Goal: Information Seeking & Learning: Learn about a topic

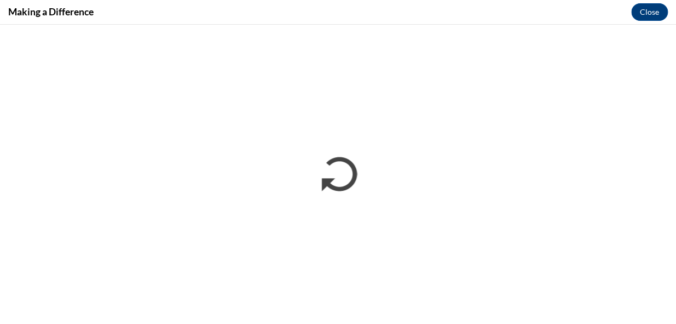
scroll to position [597, 0]
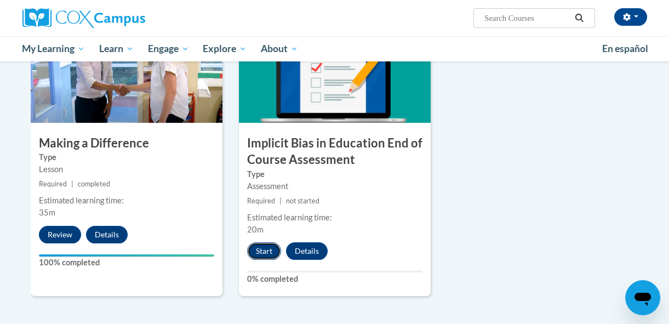
click at [262, 246] on button "Start" at bounding box center [264, 251] width 34 height 18
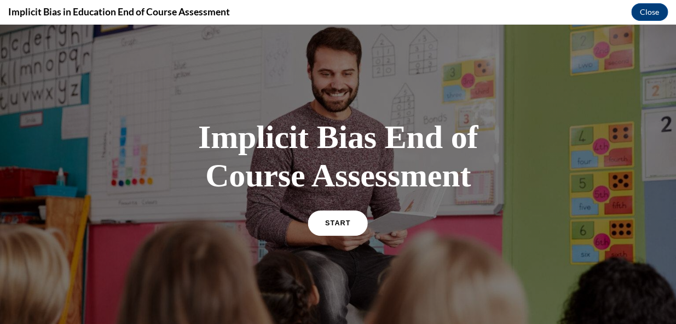
click at [334, 221] on span "START" at bounding box center [337, 223] width 25 height 8
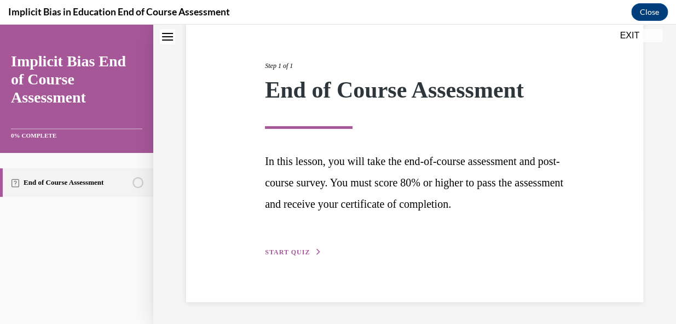
scroll to position [137, 0]
click at [316, 250] on icon "button" at bounding box center [319, 252] width 7 height 6
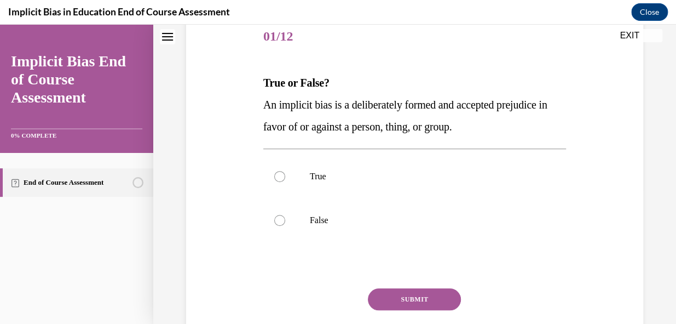
scroll to position [121, 0]
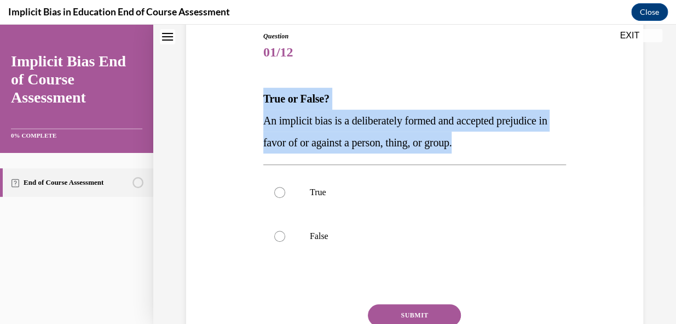
drag, startPoint x: 262, startPoint y: 95, endPoint x: 487, endPoint y: 141, distance: 229.1
click at [487, 141] on div "True or False? An implicit bias is a deliberately formed and accepted prejudice…" at bounding box center [414, 121] width 303 height 66
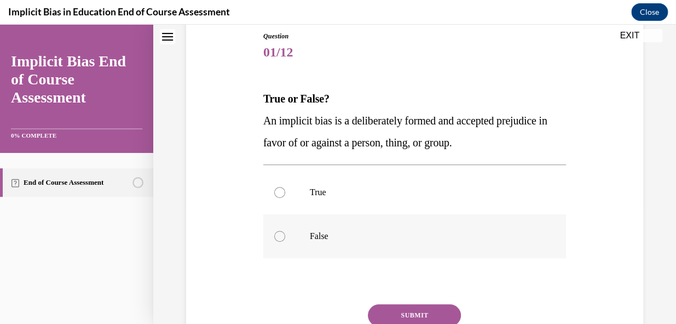
click at [279, 234] on div at bounding box center [279, 236] width 11 height 11
click at [279, 234] on input "False" at bounding box center [279, 236] width 11 height 11
radio input "true"
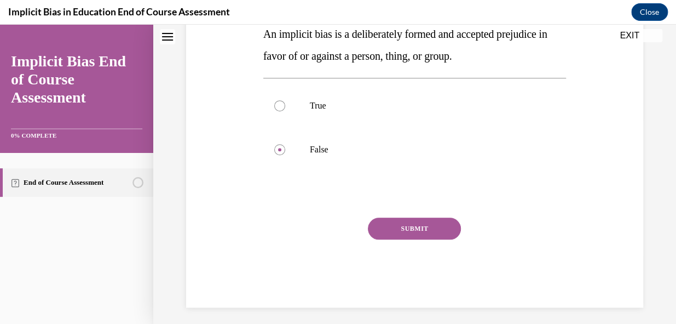
scroll to position [213, 0]
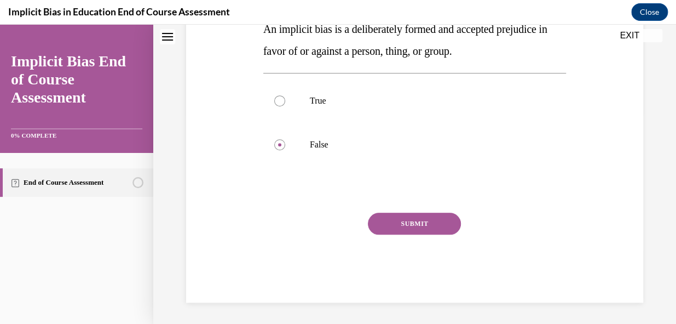
click at [411, 221] on button "SUBMIT" at bounding box center [414, 224] width 93 height 22
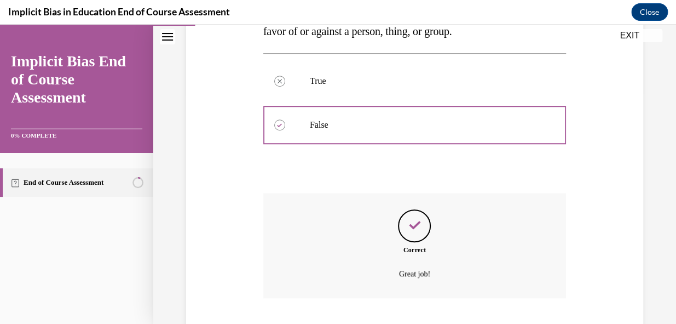
scroll to position [301, 0]
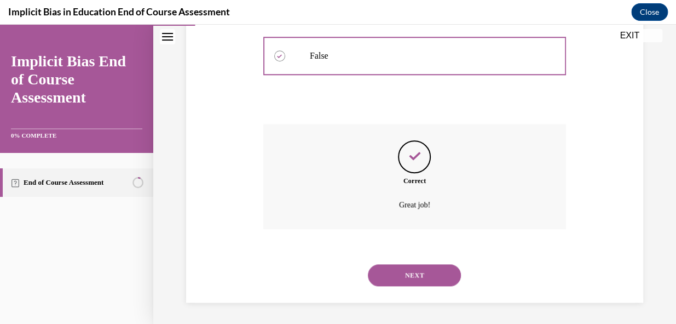
click at [409, 271] on button "NEXT" at bounding box center [414, 275] width 93 height 22
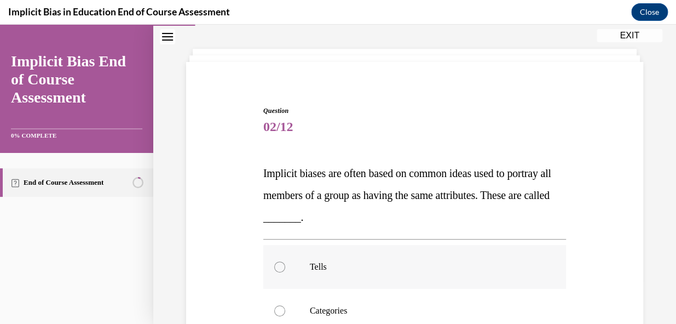
scroll to position [99, 0]
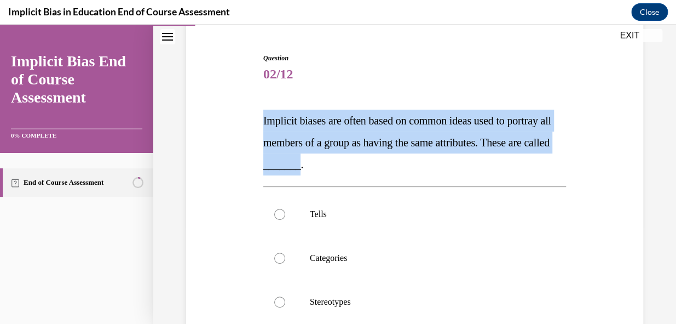
drag, startPoint x: 262, startPoint y: 116, endPoint x: 372, endPoint y: 169, distance: 122.5
click at [372, 169] on span "Implicit biases are often based on common ideas used to portray all members of …" at bounding box center [407, 142] width 288 height 56
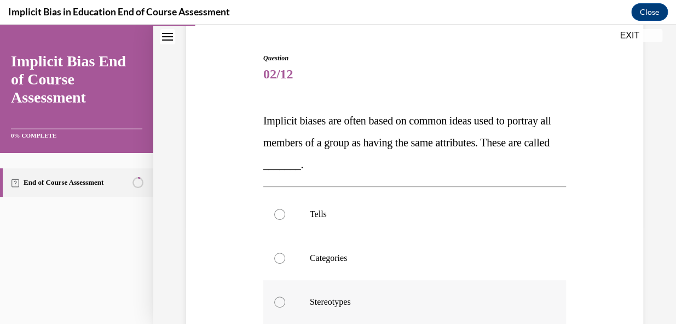
click at [280, 300] on div at bounding box center [279, 301] width 11 height 11
click at [280, 300] on input "Stereotypes" at bounding box center [279, 301] width 11 height 11
radio input "true"
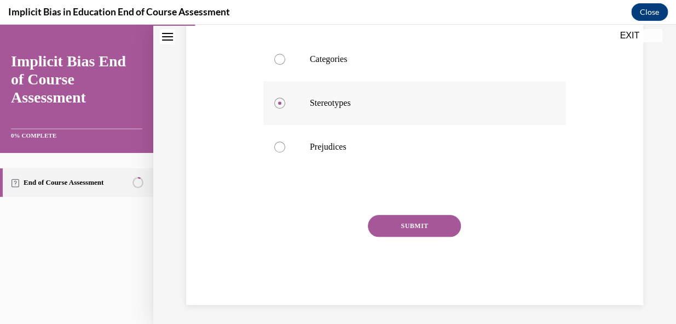
scroll to position [299, 0]
click at [411, 225] on button "SUBMIT" at bounding box center [414, 225] width 93 height 22
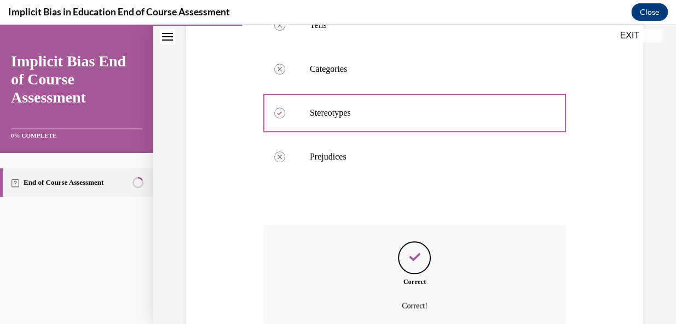
scroll to position [389, 0]
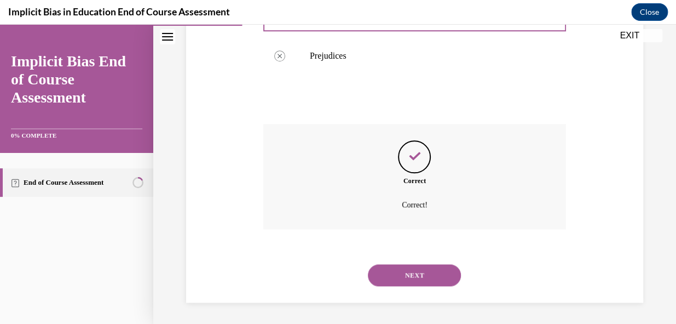
click at [405, 272] on button "NEXT" at bounding box center [414, 275] width 93 height 22
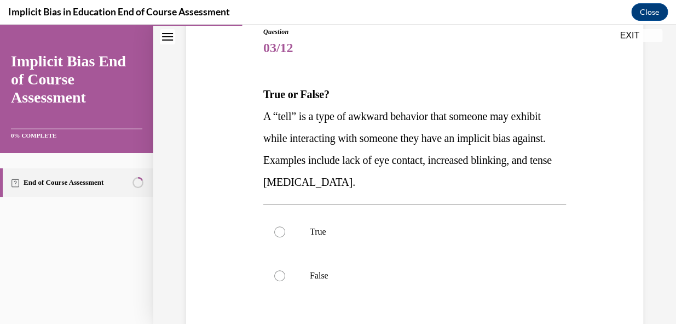
scroll to position [149, 0]
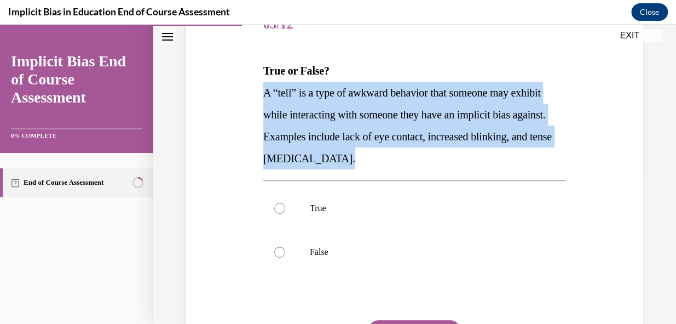
drag, startPoint x: 262, startPoint y: 93, endPoint x: 424, endPoint y: 153, distance: 172.7
click at [424, 153] on p "A “tell” is a type of awkward behavior that someone may exhibit while interacti…" at bounding box center [414, 126] width 303 height 88
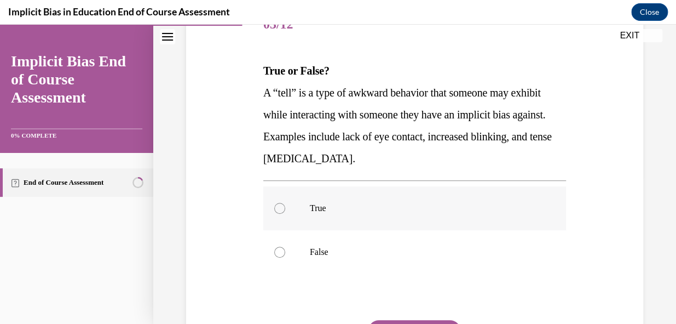
click at [279, 203] on div at bounding box center [279, 208] width 11 height 11
click at [279, 203] on input "True" at bounding box center [279, 208] width 11 height 11
radio input "true"
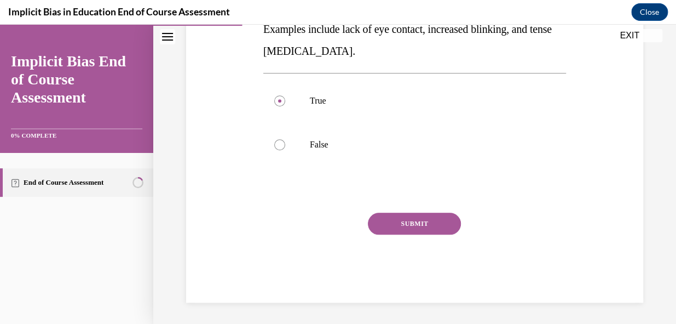
click at [413, 217] on button "SUBMIT" at bounding box center [414, 224] width 93 height 22
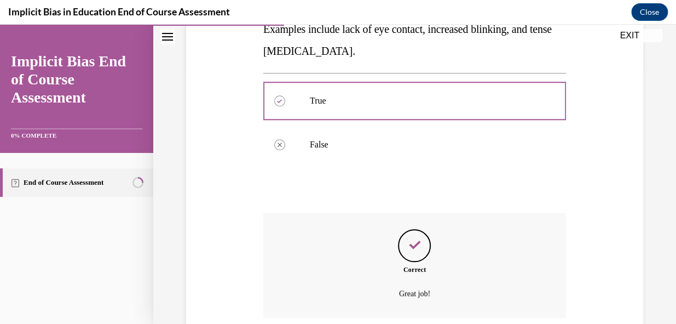
scroll to position [345, 0]
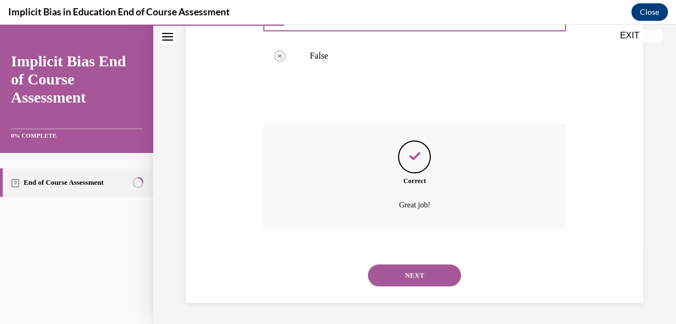
click at [401, 271] on button "NEXT" at bounding box center [414, 275] width 93 height 22
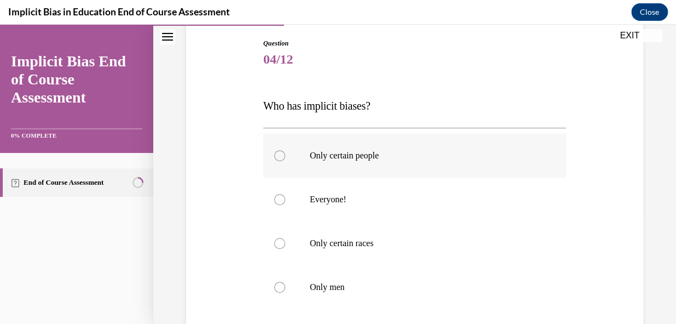
scroll to position [99, 0]
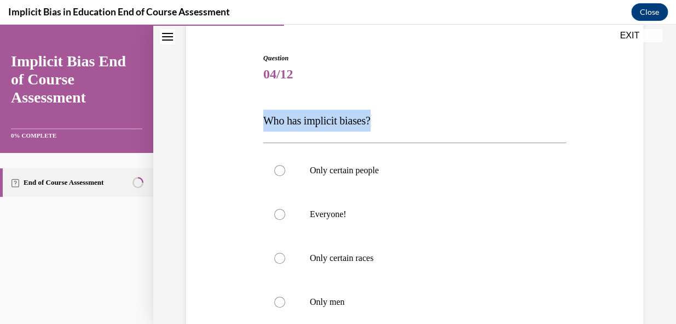
drag, startPoint x: 261, startPoint y: 118, endPoint x: 391, endPoint y: 123, distance: 129.9
click at [391, 123] on div "Question 04/12 Who has implicit biases? Only certain people Everyone! Only cert…" at bounding box center [415, 248] width 308 height 423
click at [275, 214] on div at bounding box center [279, 214] width 11 height 11
click at [275, 214] on input "Everyone!" at bounding box center [279, 214] width 11 height 11
radio input "true"
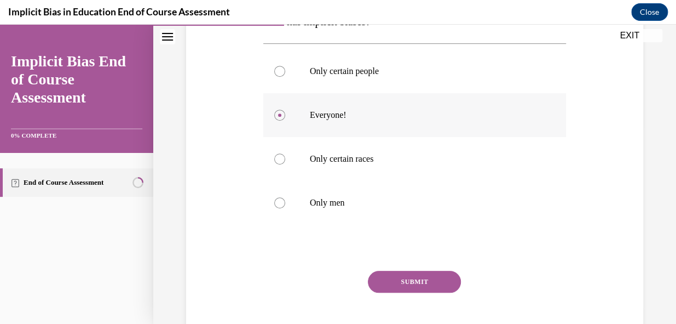
scroll to position [199, 0]
click at [401, 278] on button "SUBMIT" at bounding box center [414, 281] width 93 height 22
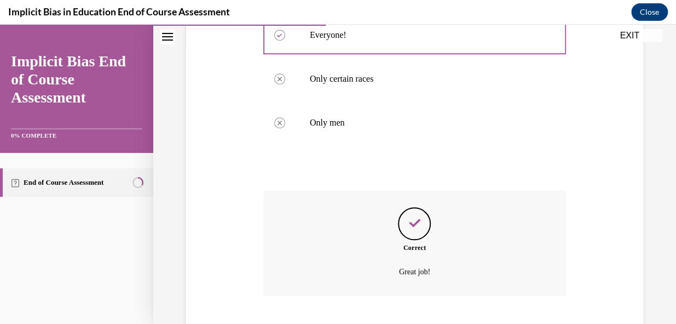
scroll to position [345, 0]
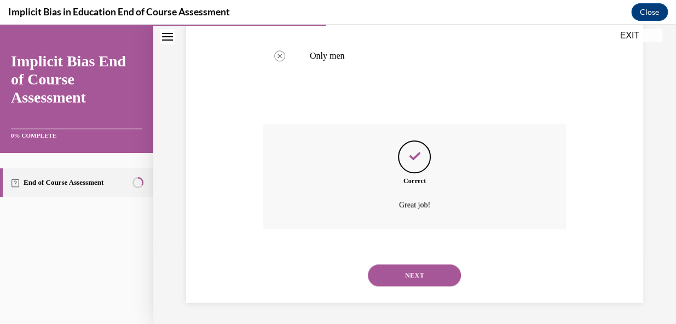
click at [404, 274] on button "NEXT" at bounding box center [414, 275] width 93 height 22
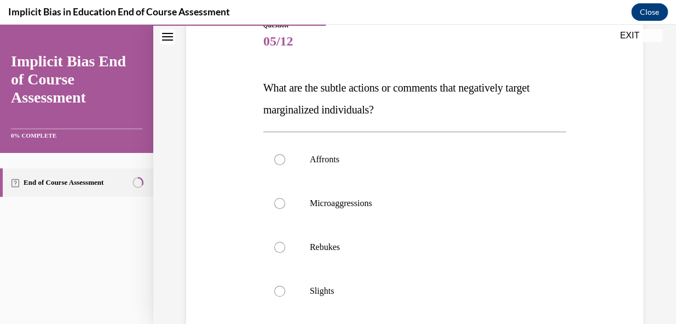
scroll to position [149, 0]
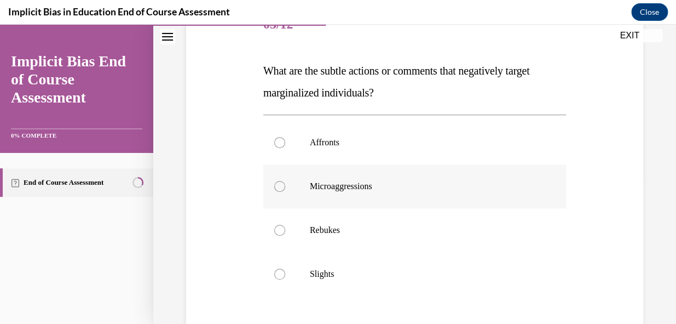
click at [278, 187] on div at bounding box center [279, 186] width 11 height 11
click at [278, 187] on input "Microaggressions" at bounding box center [279, 186] width 11 height 11
radio input "true"
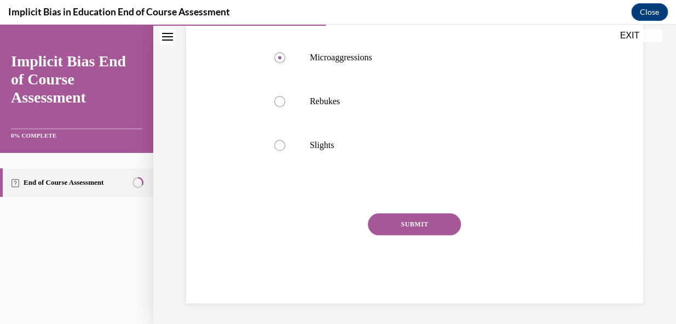
scroll to position [278, 0]
click at [400, 222] on button "SUBMIT" at bounding box center [414, 224] width 93 height 22
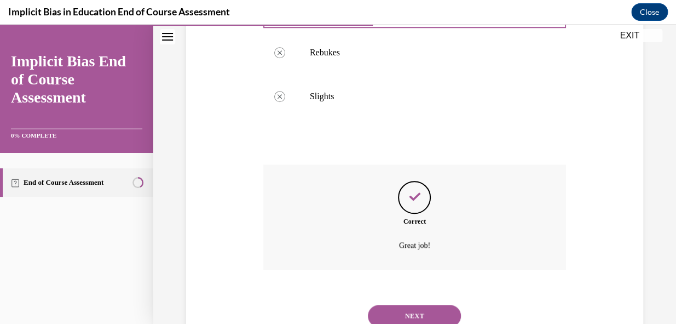
scroll to position [367, 0]
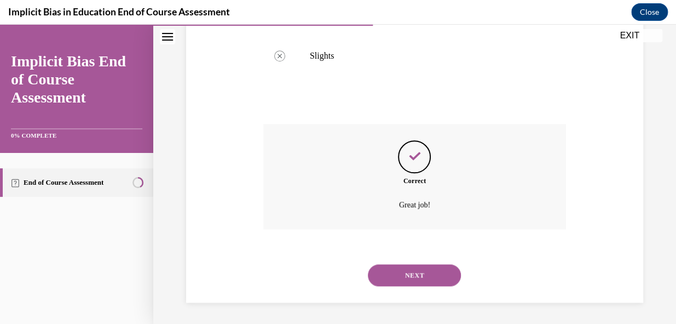
click at [410, 271] on button "NEXT" at bounding box center [414, 275] width 93 height 22
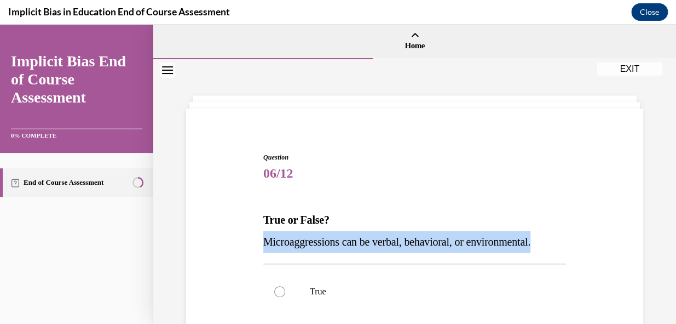
drag, startPoint x: 262, startPoint y: 240, endPoint x: 568, endPoint y: 237, distance: 306.2
click at [568, 237] on div "Question 06/12 True or False? Microaggressions can be verbal, behavioral, or en…" at bounding box center [415, 306] width 463 height 374
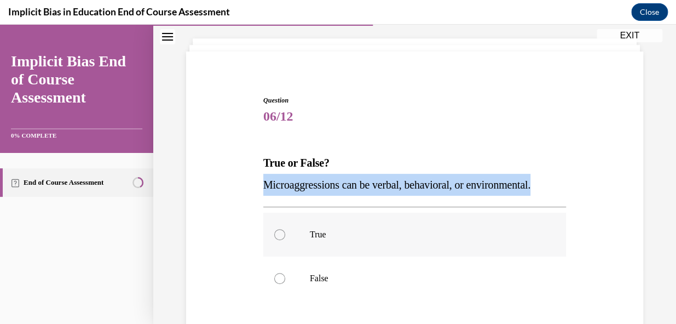
scroll to position [99, 0]
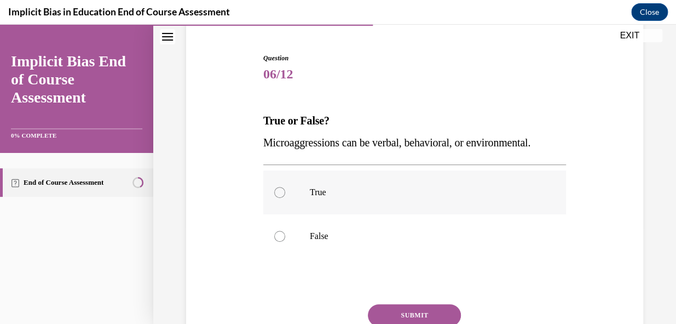
click at [278, 192] on div at bounding box center [279, 192] width 11 height 11
click at [278, 192] on input "True" at bounding box center [279, 192] width 11 height 11
radio input "true"
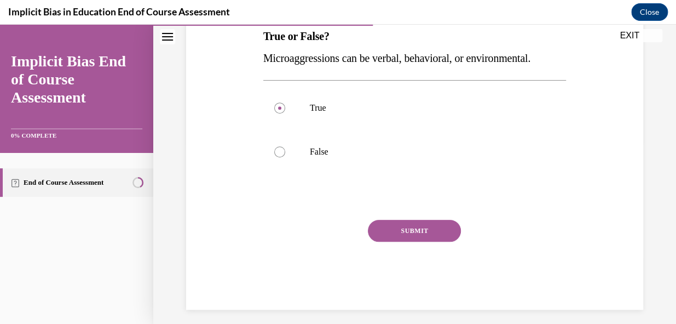
scroll to position [191, 0]
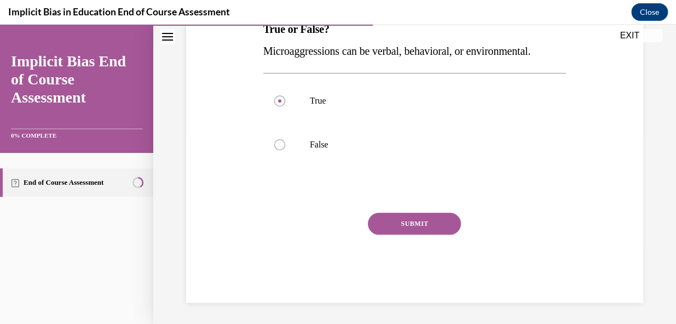
click at [414, 220] on button "SUBMIT" at bounding box center [414, 224] width 93 height 22
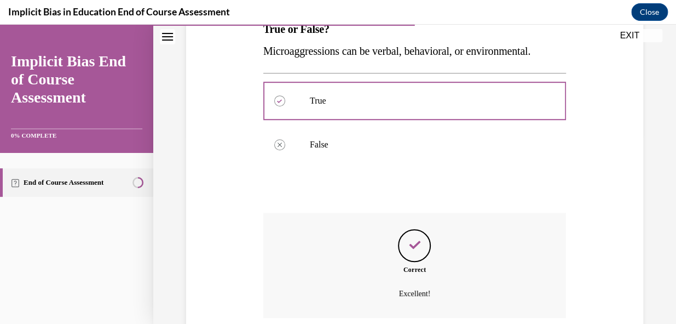
scroll to position [279, 0]
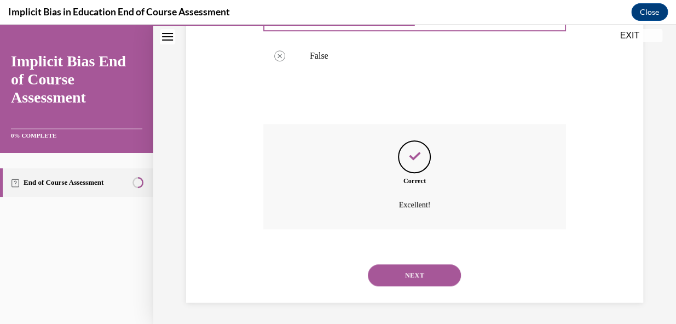
click at [413, 270] on button "NEXT" at bounding box center [414, 275] width 93 height 22
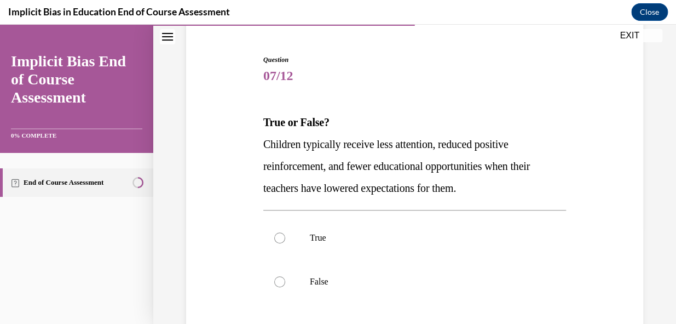
scroll to position [99, 0]
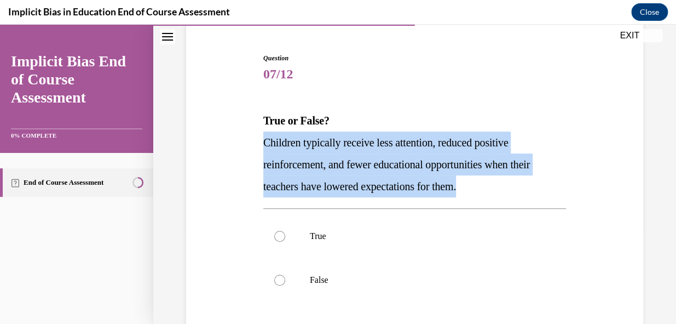
drag, startPoint x: 262, startPoint y: 140, endPoint x: 495, endPoint y: 188, distance: 237.2
click at [495, 188] on p "Children typically receive less attention, reduced positive reinforcement, and …" at bounding box center [414, 164] width 303 height 66
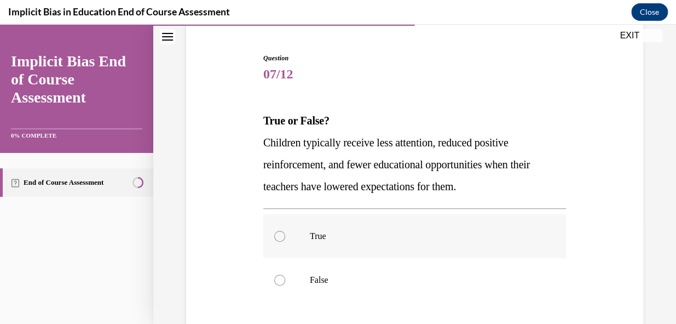
click at [277, 233] on div at bounding box center [279, 236] width 11 height 11
click at [277, 233] on input "True" at bounding box center [279, 236] width 11 height 11
radio input "true"
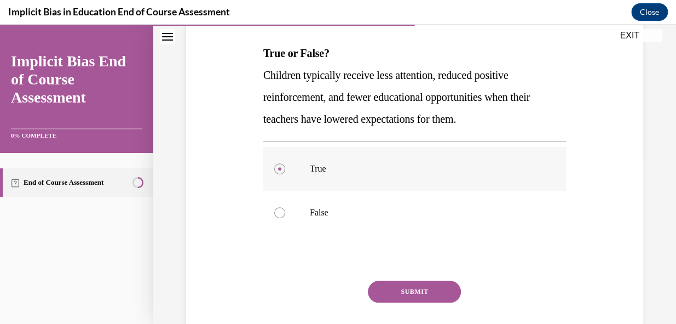
scroll to position [234, 0]
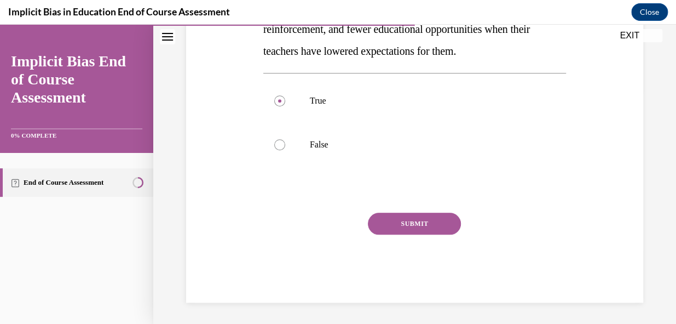
click at [398, 226] on button "SUBMIT" at bounding box center [414, 224] width 93 height 22
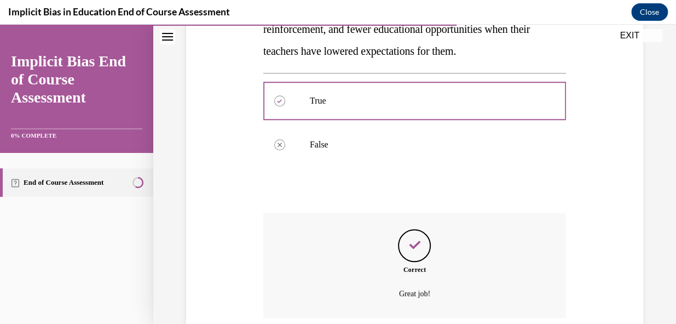
scroll to position [323, 0]
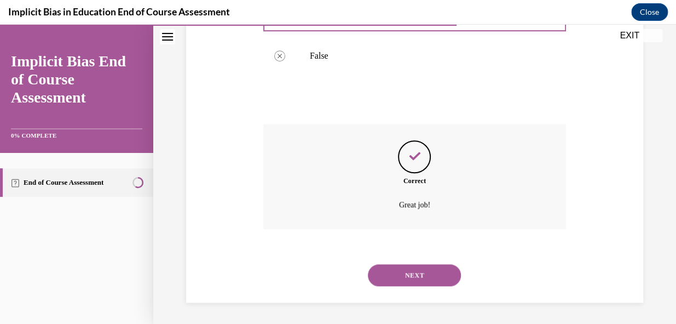
click at [414, 276] on button "NEXT" at bounding box center [414, 275] width 93 height 22
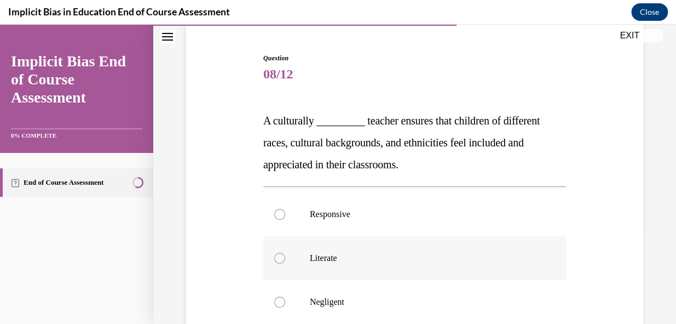
scroll to position [149, 0]
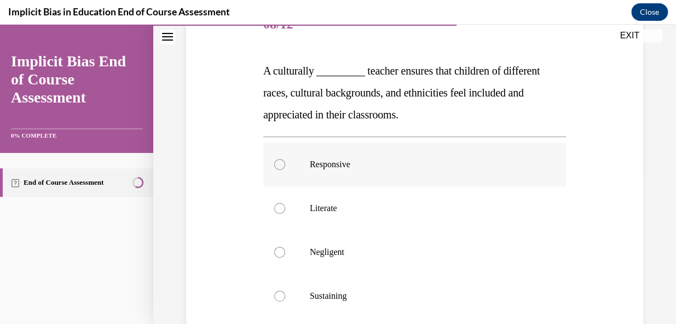
click at [276, 165] on div at bounding box center [279, 164] width 11 height 11
click at [276, 165] on input "Responsive" at bounding box center [279, 164] width 11 height 11
radio input "true"
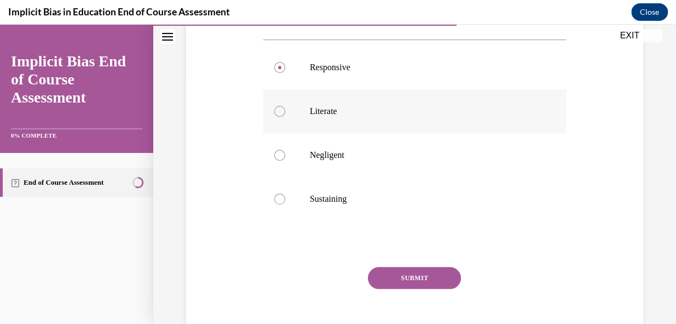
scroll to position [249, 0]
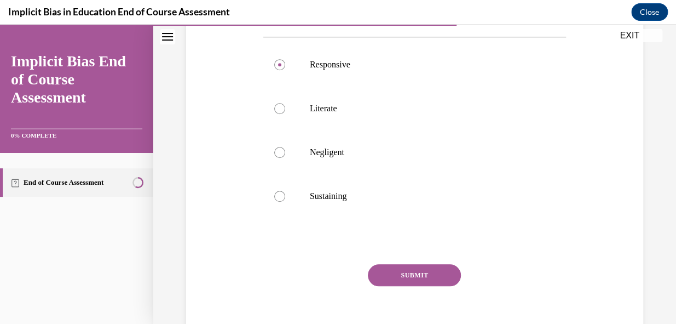
click at [406, 272] on button "SUBMIT" at bounding box center [414, 275] width 93 height 22
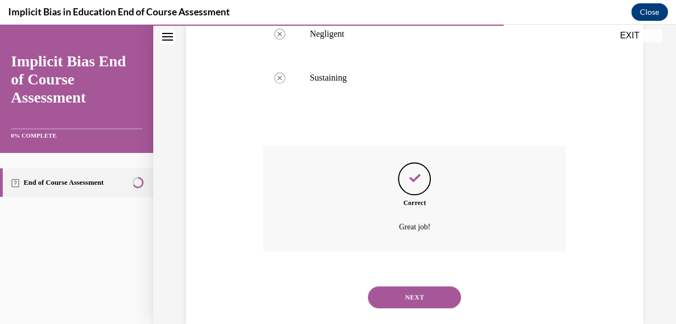
scroll to position [389, 0]
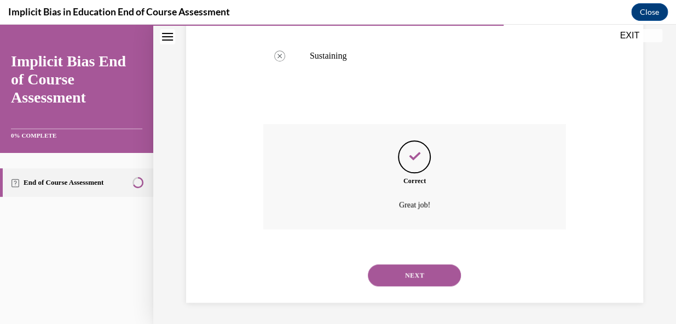
click at [406, 272] on button "NEXT" at bounding box center [414, 275] width 93 height 22
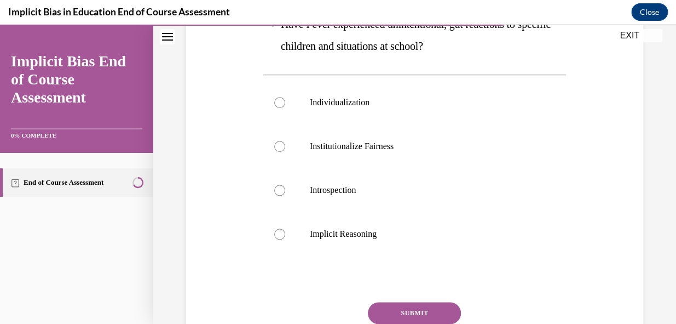
scroll to position [348, 0]
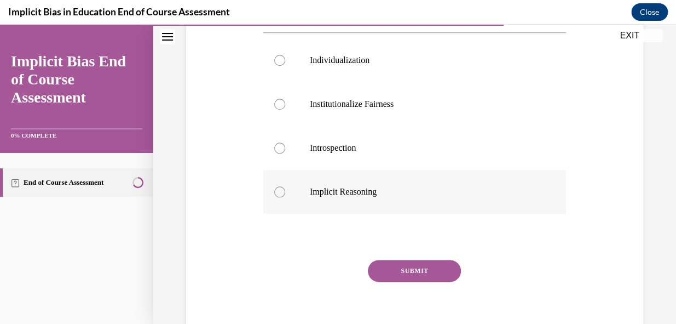
click at [272, 195] on label "Implicit Reasoning" at bounding box center [414, 192] width 303 height 44
click at [274, 195] on input "Implicit Reasoning" at bounding box center [279, 191] width 11 height 11
radio input "true"
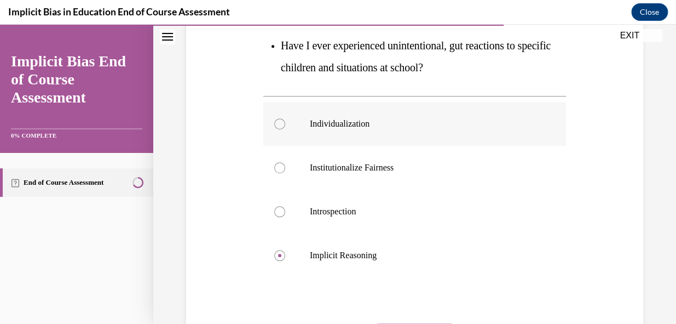
scroll to position [149, 0]
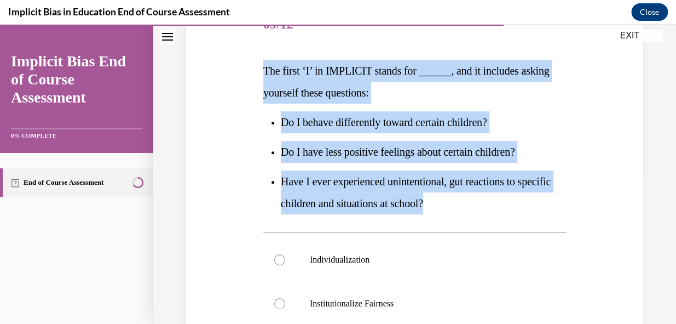
drag, startPoint x: 262, startPoint y: 67, endPoint x: 483, endPoint y: 208, distance: 262.1
click at [483, 208] on div "The first ‘I’ in IMPLICIT stands for ______, and it includes asking yourself th…" at bounding box center [414, 137] width 303 height 154
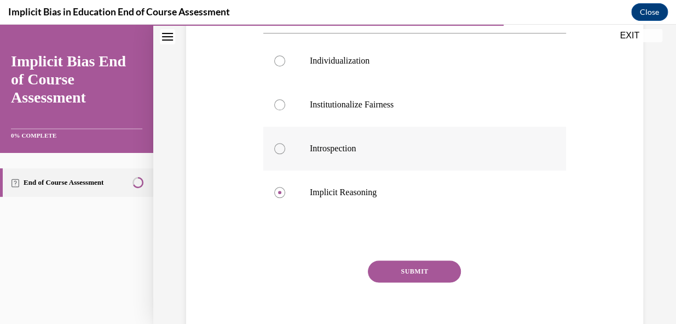
scroll to position [348, 0]
click at [277, 146] on div at bounding box center [279, 147] width 11 height 11
click at [277, 146] on input "Introspection" at bounding box center [279, 147] width 11 height 11
radio input "true"
click at [403, 268] on button "SUBMIT" at bounding box center [414, 271] width 93 height 22
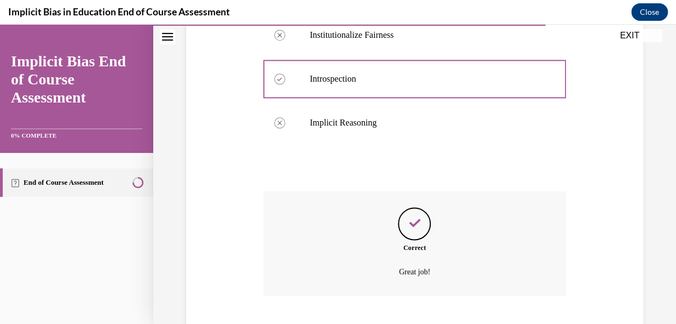
scroll to position [484, 0]
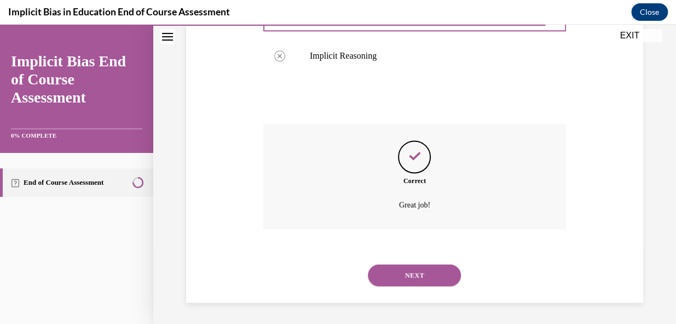
click at [405, 271] on button "NEXT" at bounding box center [414, 275] width 93 height 22
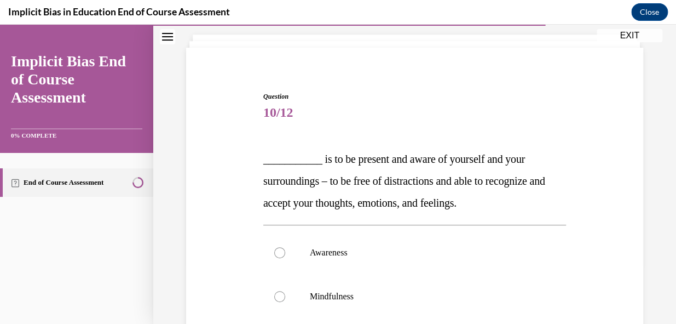
scroll to position [51, 0]
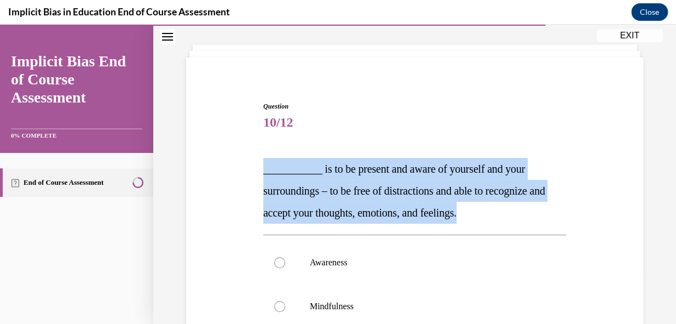
drag, startPoint x: 262, startPoint y: 168, endPoint x: 500, endPoint y: 215, distance: 242.4
click at [500, 215] on p "___________ is to be present and aware of yourself and your surroundings – to b…" at bounding box center [414, 191] width 303 height 66
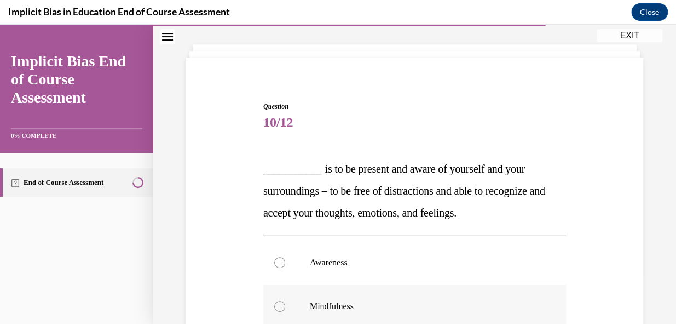
click at [279, 303] on div at bounding box center [279, 306] width 11 height 11
click at [279, 303] on input "Mindfulness" at bounding box center [279, 306] width 11 height 11
radio input "true"
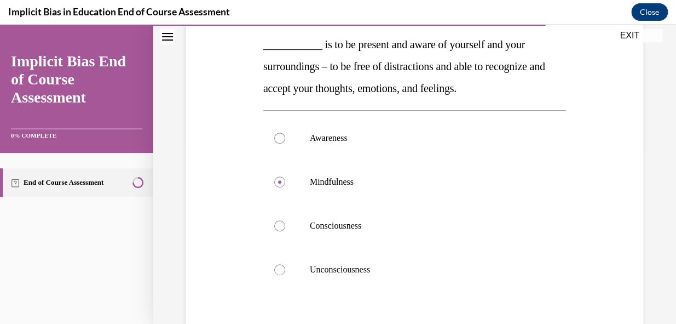
scroll to position [200, 0]
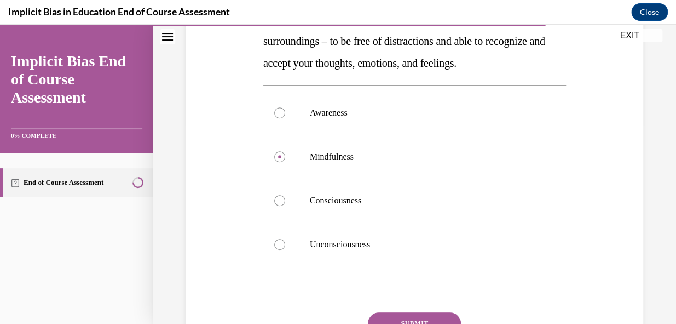
click at [408, 317] on button "SUBMIT" at bounding box center [414, 323] width 93 height 22
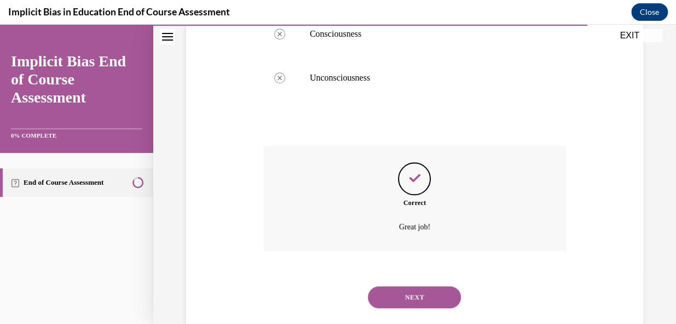
scroll to position [389, 0]
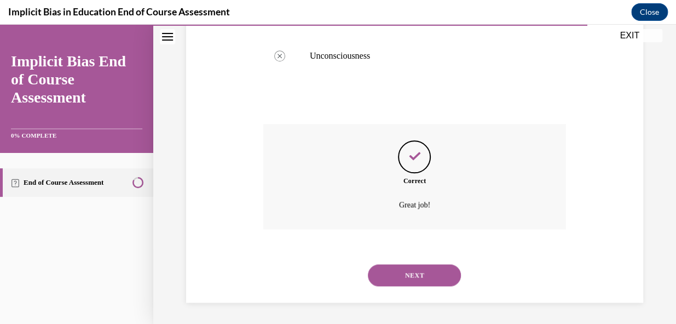
click at [410, 277] on button "NEXT" at bounding box center [414, 275] width 93 height 22
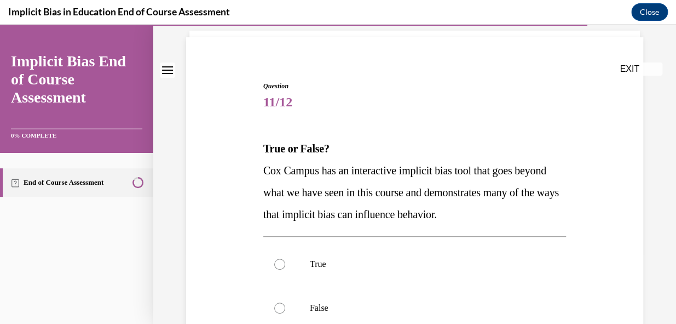
scroll to position [99, 0]
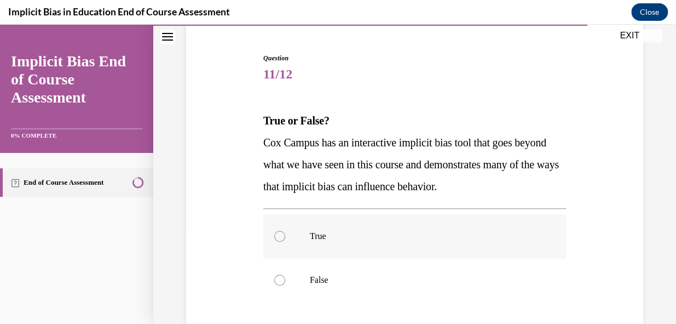
click at [278, 236] on div at bounding box center [279, 236] width 11 height 11
click at [278, 236] on input "True" at bounding box center [279, 236] width 11 height 11
radio input "true"
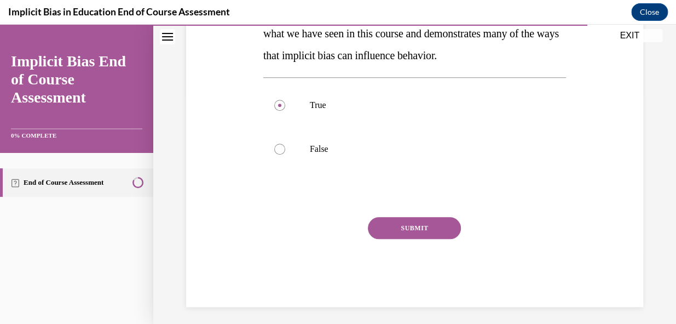
scroll to position [234, 0]
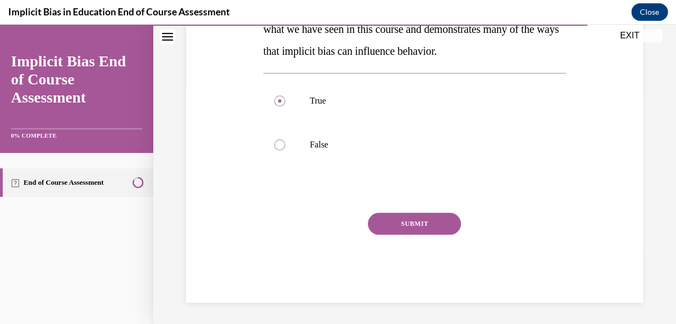
click at [394, 225] on button "SUBMIT" at bounding box center [414, 224] width 93 height 22
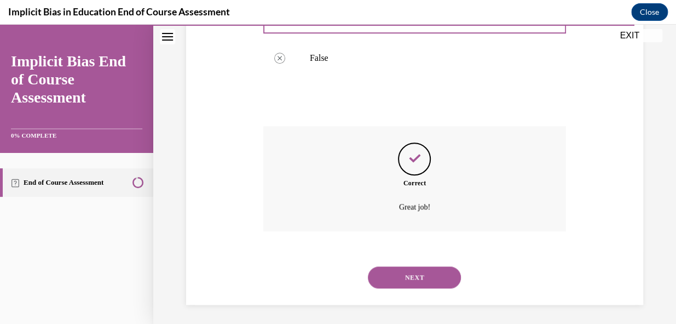
scroll to position [323, 0]
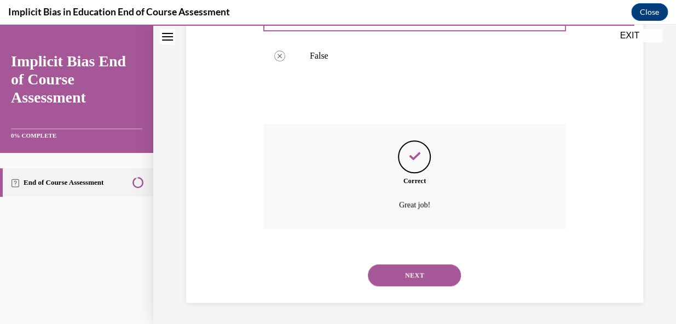
click at [411, 273] on button "NEXT" at bounding box center [414, 275] width 93 height 22
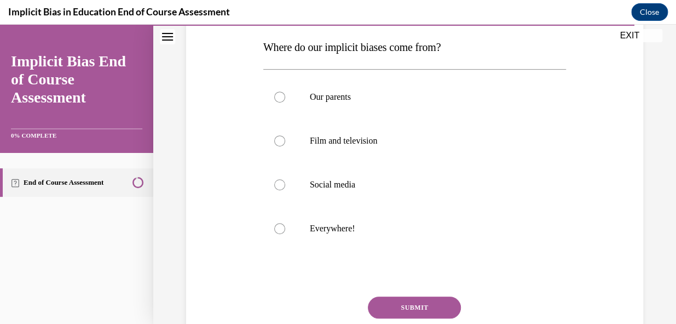
scroll to position [199, 0]
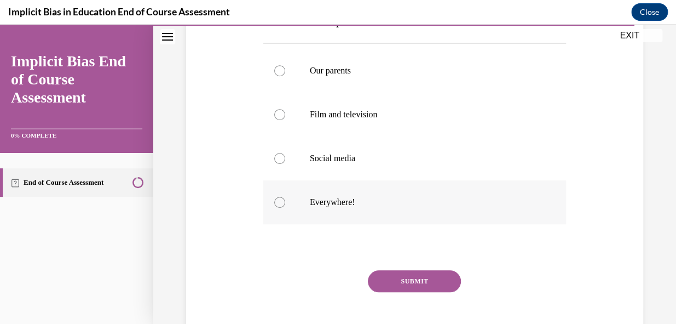
click at [278, 203] on div at bounding box center [279, 202] width 11 height 11
click at [278, 203] on input "Everywhere!" at bounding box center [279, 202] width 11 height 11
radio input "true"
click at [399, 275] on button "SUBMIT" at bounding box center [414, 281] width 93 height 22
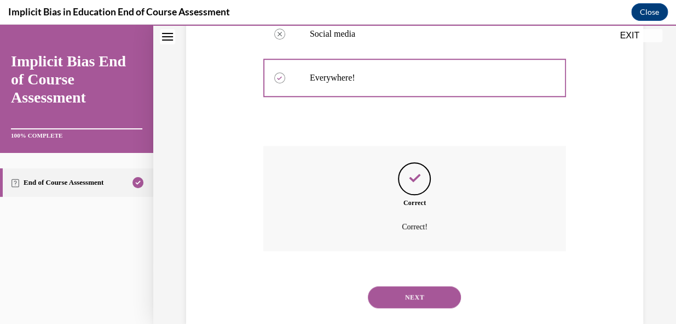
scroll to position [345, 0]
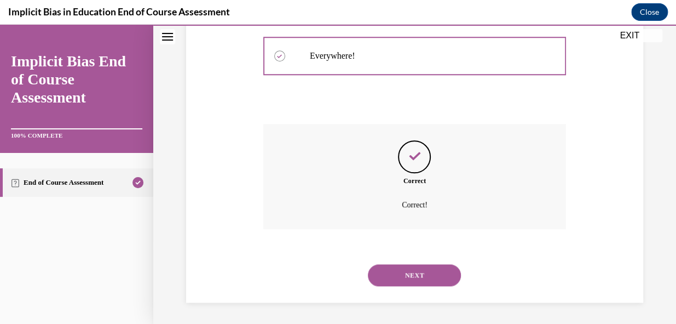
click at [404, 272] on button "NEXT" at bounding box center [414, 275] width 93 height 22
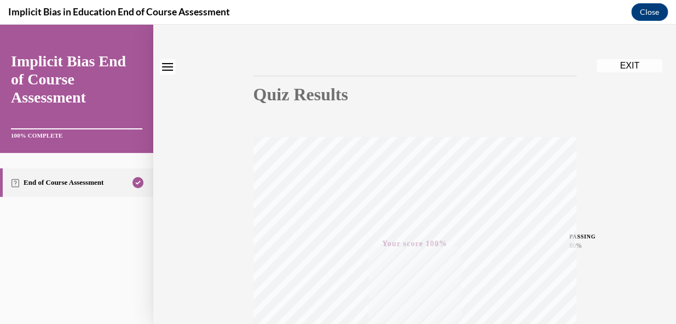
scroll to position [0, 0]
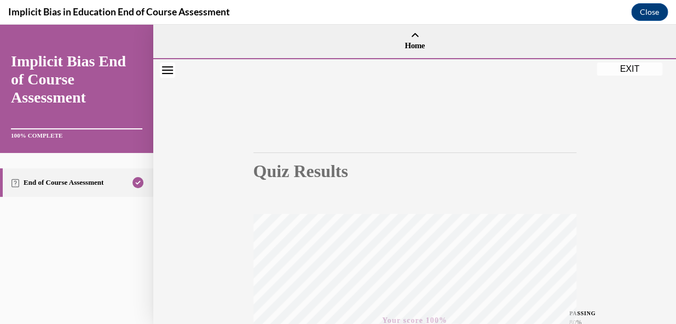
click at [621, 68] on button "EXIT" at bounding box center [630, 68] width 66 height 13
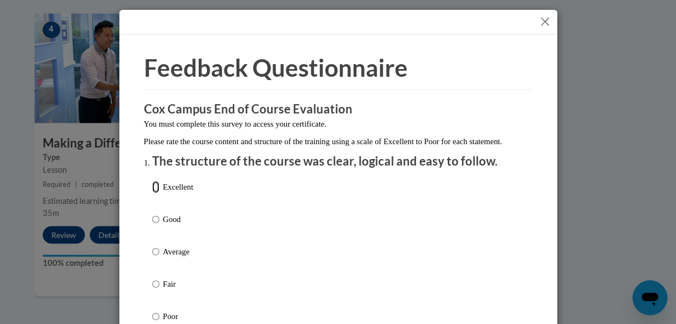
click at [152, 193] on input "Excellent" at bounding box center [155, 187] width 7 height 12
radio input "true"
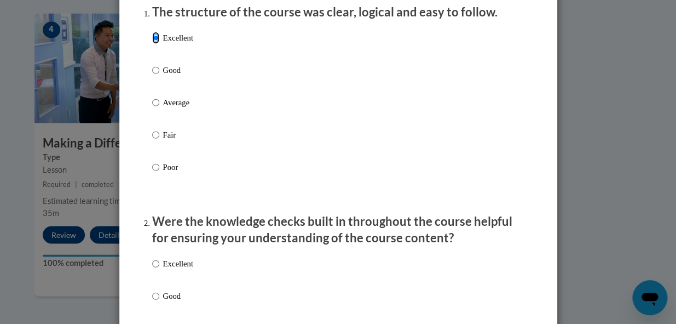
scroll to position [199, 0]
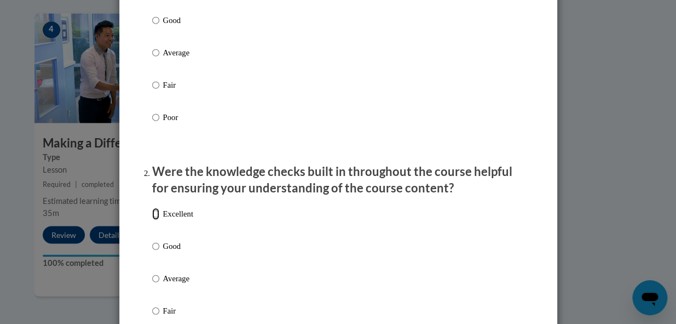
click at [152, 220] on input "Excellent" at bounding box center [155, 214] width 7 height 12
radio input "true"
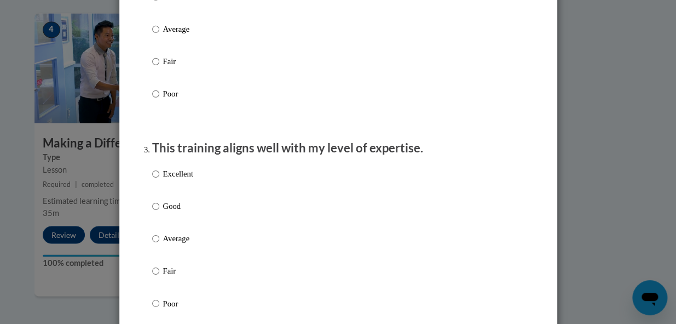
scroll to position [498, 0]
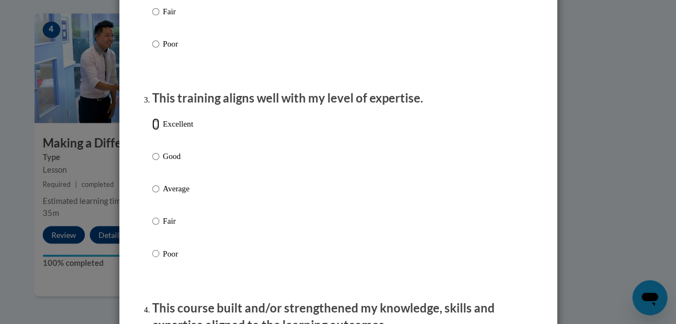
click at [152, 130] on input "Excellent" at bounding box center [155, 124] width 7 height 12
radio input "true"
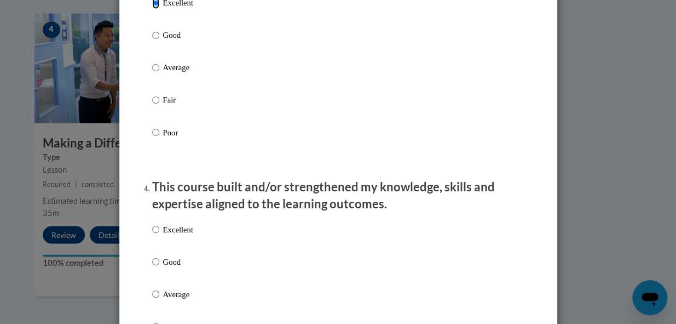
scroll to position [647, 0]
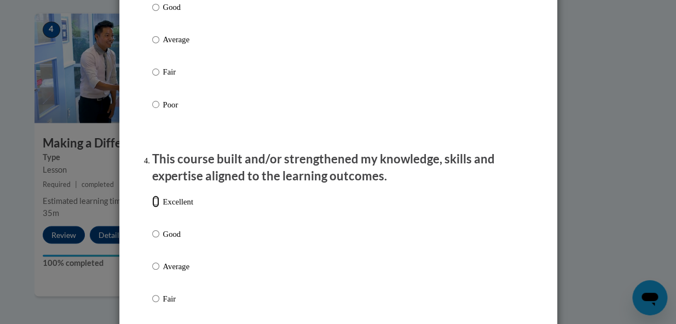
click at [152, 207] on input "Excellent" at bounding box center [155, 201] width 7 height 12
radio input "true"
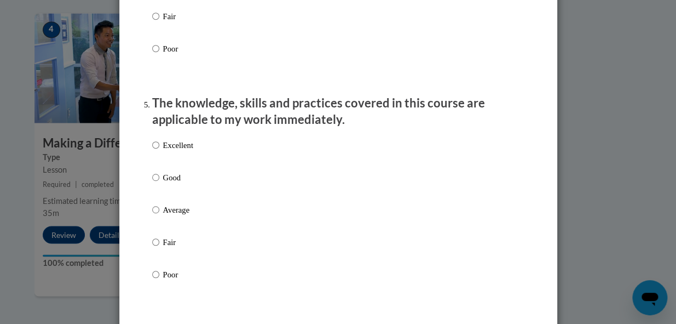
scroll to position [946, 0]
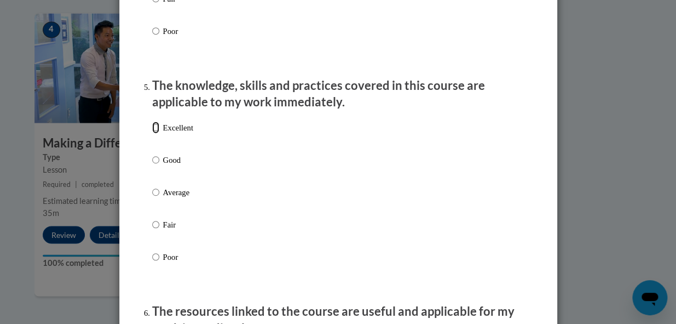
click at [152, 134] on input "Excellent" at bounding box center [155, 128] width 7 height 12
radio input "true"
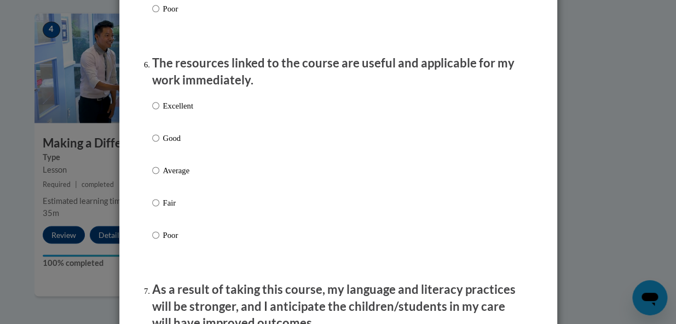
scroll to position [1195, 0]
click at [152, 111] on input "Excellent" at bounding box center [155, 105] width 7 height 12
radio input "true"
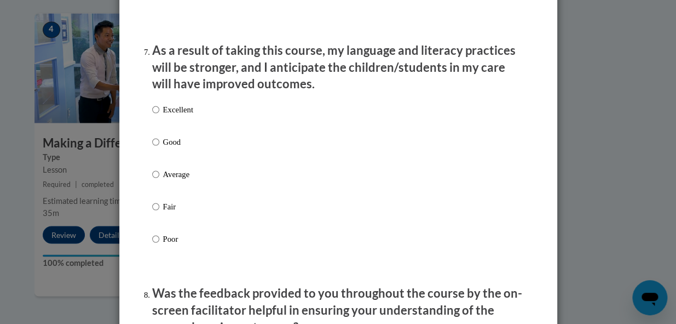
scroll to position [1444, 0]
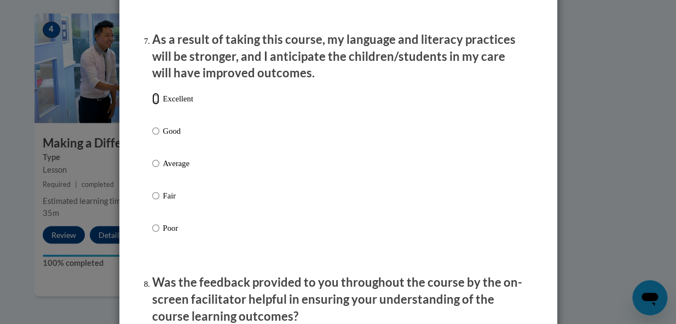
click at [153, 105] on input "Excellent" at bounding box center [155, 99] width 7 height 12
radio input "true"
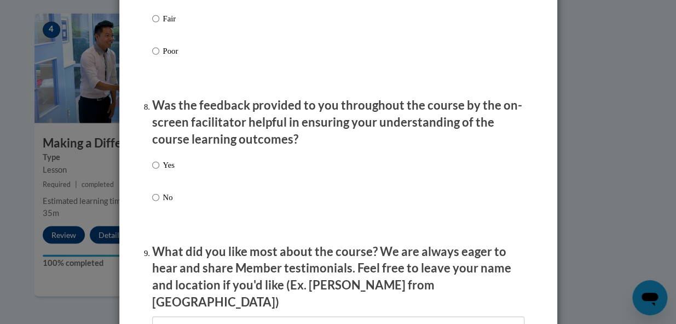
scroll to position [1693, 0]
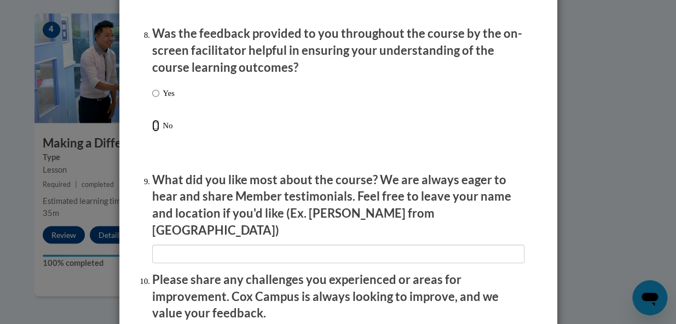
click at [152, 131] on input "No" at bounding box center [155, 125] width 7 height 12
radio input "true"
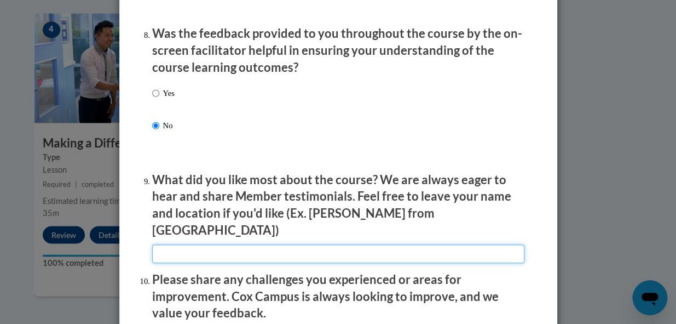
click at [215, 246] on input "textbox" at bounding box center [338, 253] width 372 height 19
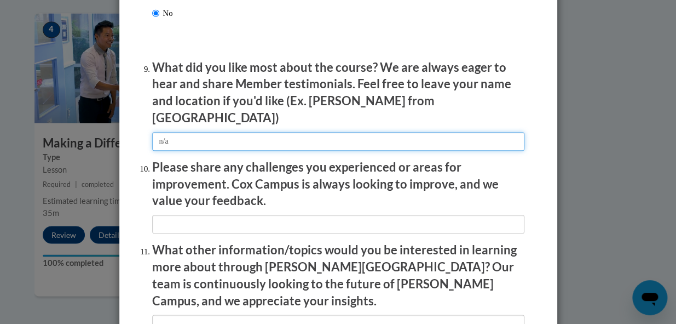
scroll to position [1842, 0]
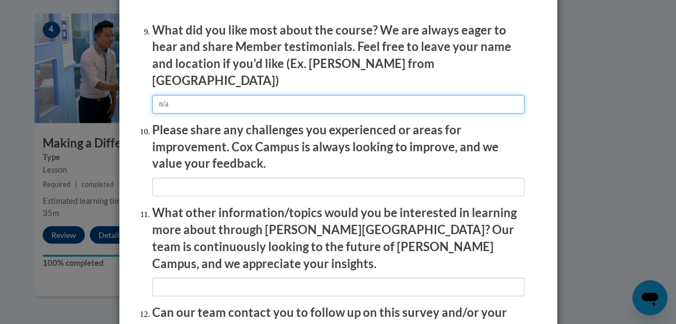
type input "n/a"
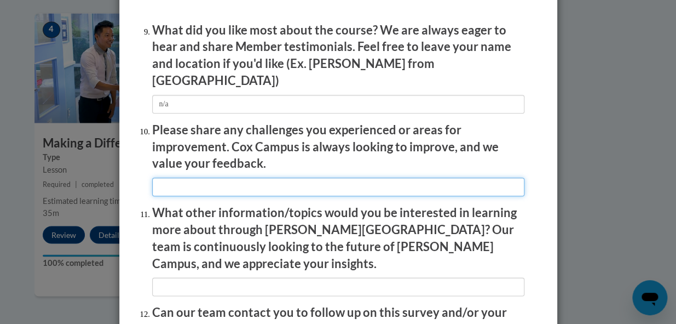
click at [210, 187] on input "textbox" at bounding box center [338, 186] width 372 height 19
drag, startPoint x: 170, startPoint y: 185, endPoint x: 150, endPoint y: 185, distance: 19.7
click at [152, 185] on input "textbox" at bounding box center [338, 186] width 372 height 19
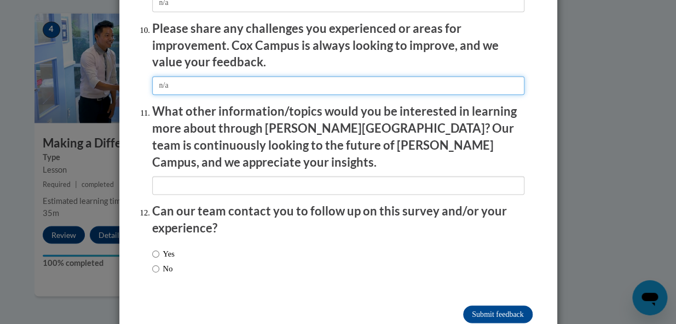
scroll to position [1956, 0]
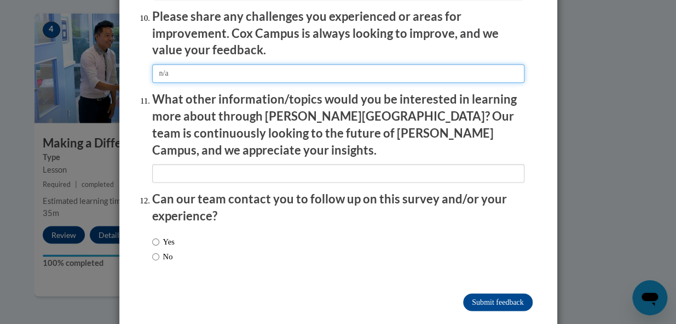
type input "n/a"
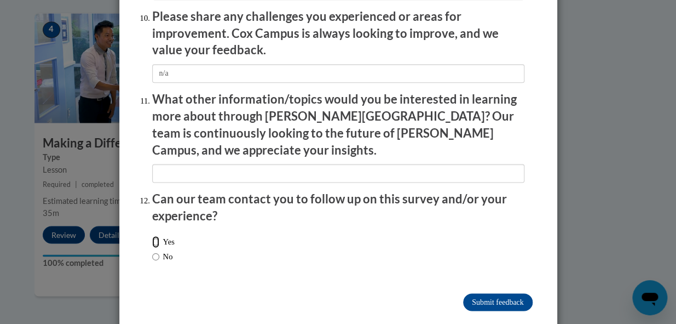
click at [152, 236] on input "Yes" at bounding box center [155, 242] width 7 height 12
radio input "true"
click at [471, 293] on input "Submit feedback" at bounding box center [497, 302] width 69 height 18
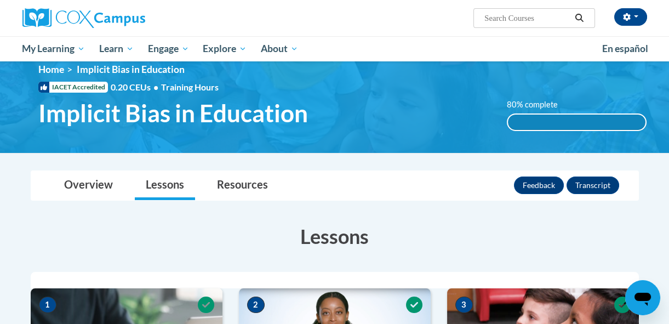
scroll to position [0, 0]
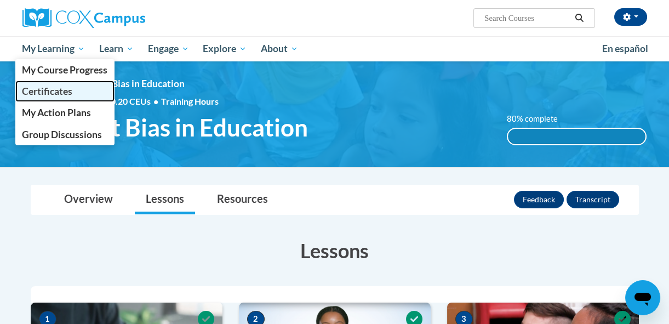
click at [52, 91] on span "Certificates" at bounding box center [47, 91] width 50 height 12
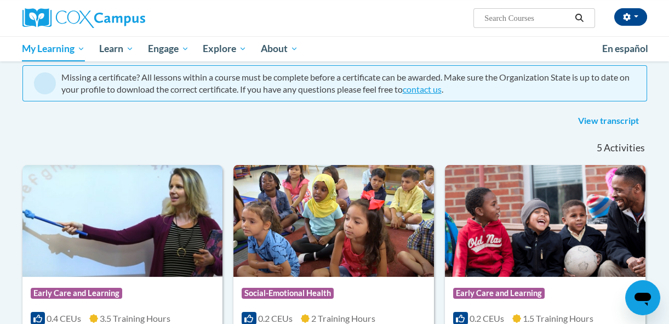
scroll to position [99, 0]
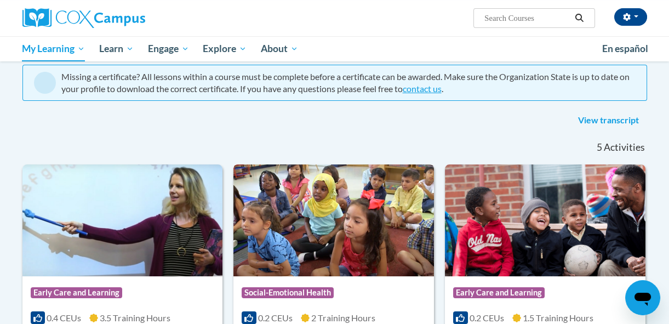
click at [361, 288] on div "Course Category: Social-Emotional Health" at bounding box center [334, 294] width 184 height 25
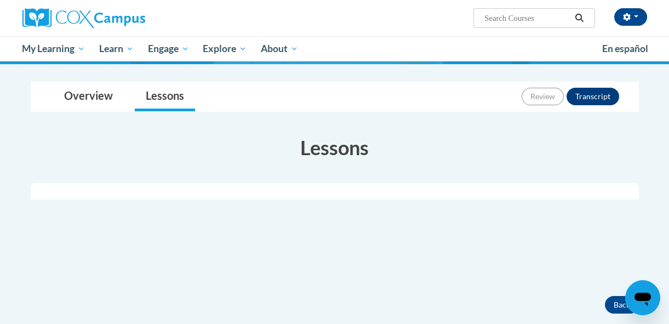
scroll to position [49, 0]
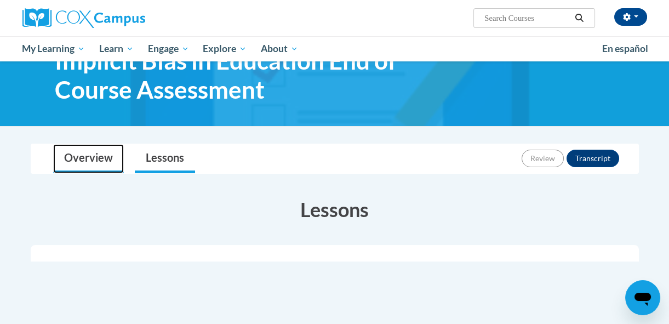
click at [91, 153] on link "Overview" at bounding box center [88, 158] width 71 height 29
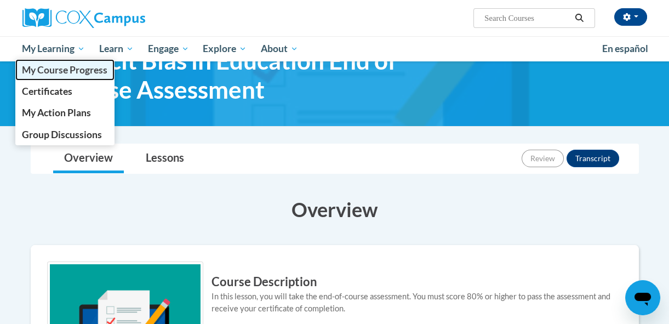
click at [65, 70] on span "My Course Progress" at bounding box center [64, 70] width 85 height 12
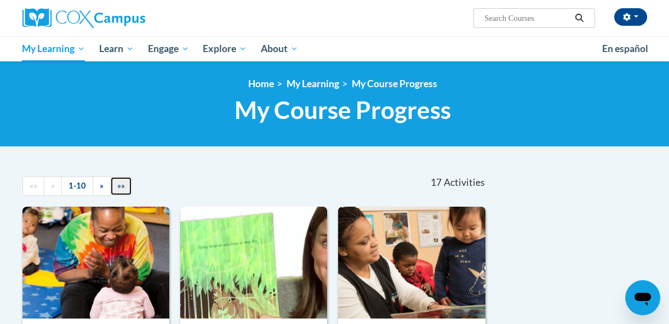
click at [119, 184] on span "»»" at bounding box center [121, 185] width 8 height 9
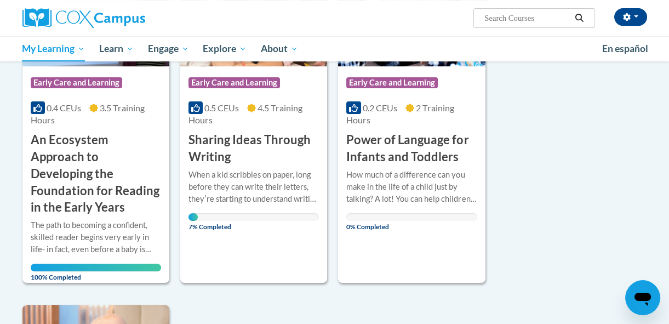
scroll to position [548, 0]
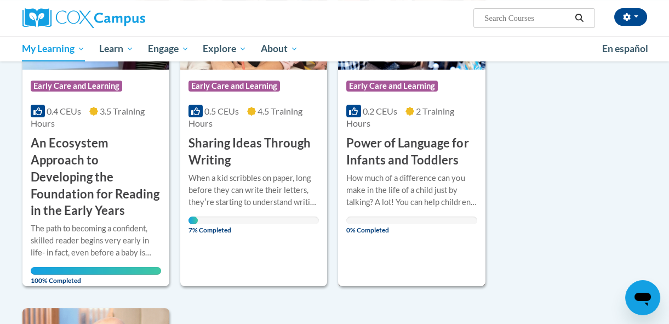
click at [404, 187] on div "How much of a difference can you make in the life of a child just by talking? A…" at bounding box center [411, 190] width 130 height 36
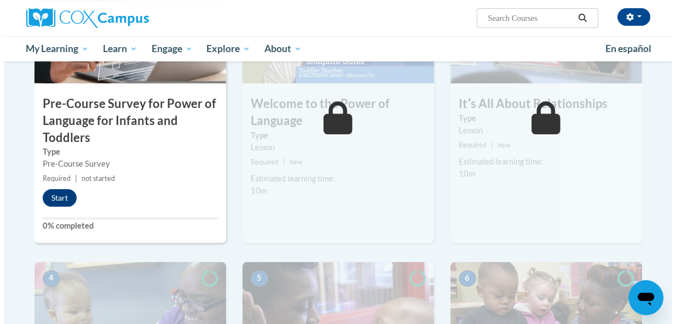
scroll to position [348, 0]
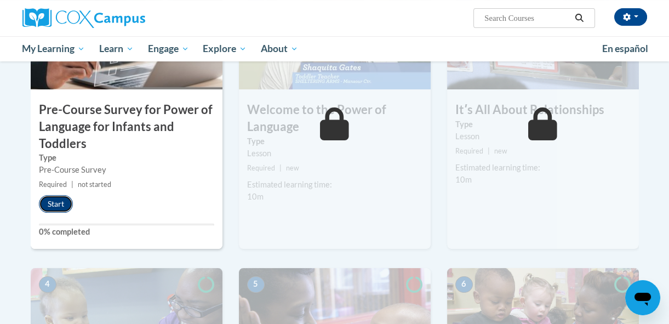
click at [58, 202] on button "Start" at bounding box center [56, 204] width 34 height 18
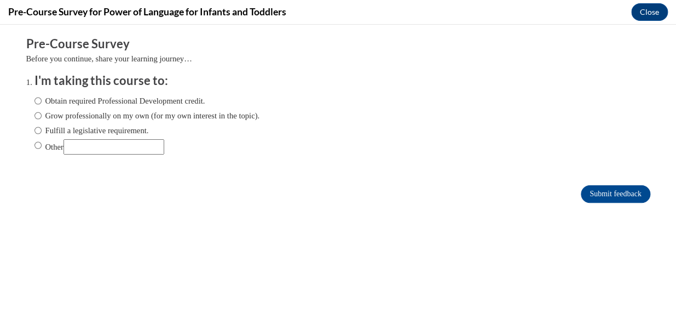
scroll to position [0, 0]
click at [35, 117] on input "Grow professionally on my own (for my own interest in the topic)." at bounding box center [38, 116] width 7 height 12
radio input "true"
click at [35, 100] on input "Obtain required Professional Development credit." at bounding box center [38, 101] width 7 height 12
radio input "true"
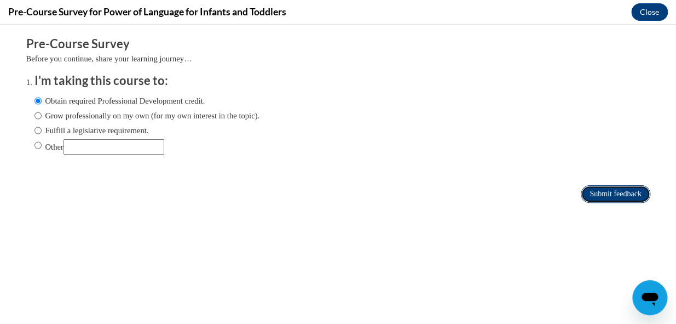
click at [582, 192] on input "Submit feedback" at bounding box center [615, 194] width 69 height 18
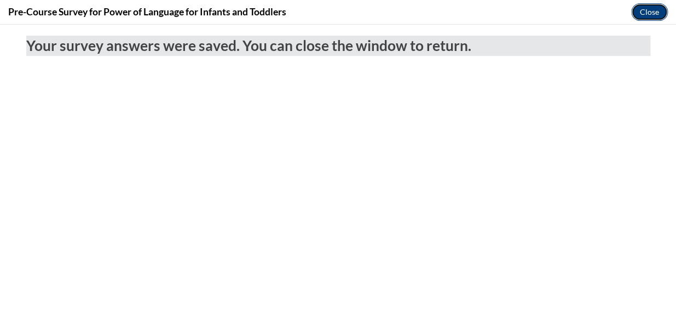
click at [645, 12] on button "Close" at bounding box center [650, 12] width 37 height 18
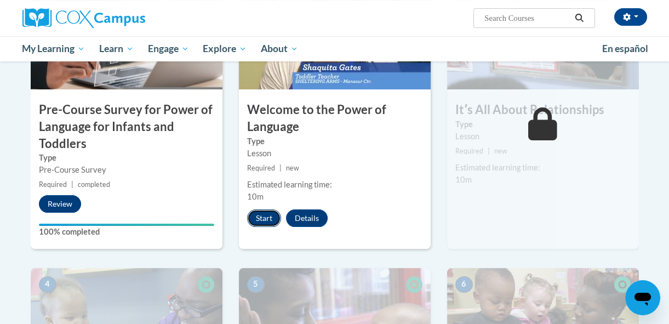
click at [265, 216] on button "Start" at bounding box center [264, 218] width 34 height 18
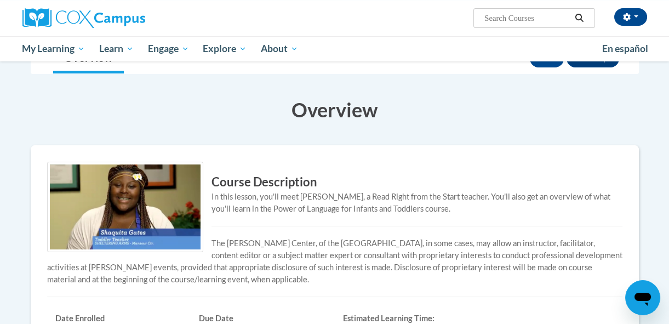
scroll to position [299, 0]
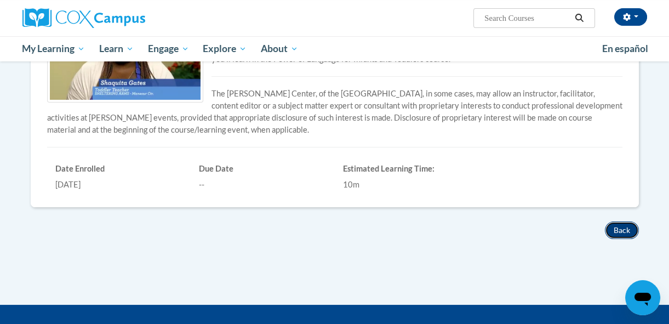
click at [623, 229] on button "Back" at bounding box center [622, 230] width 34 height 18
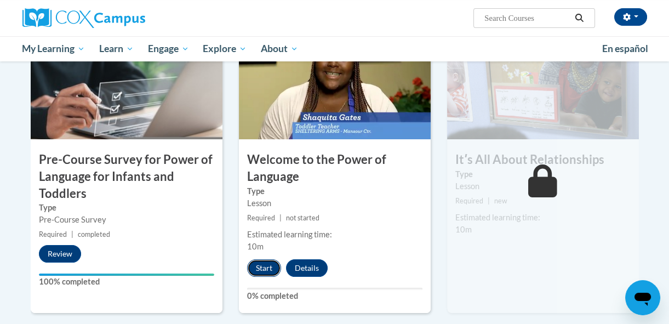
click at [266, 264] on button "Start" at bounding box center [264, 268] width 34 height 18
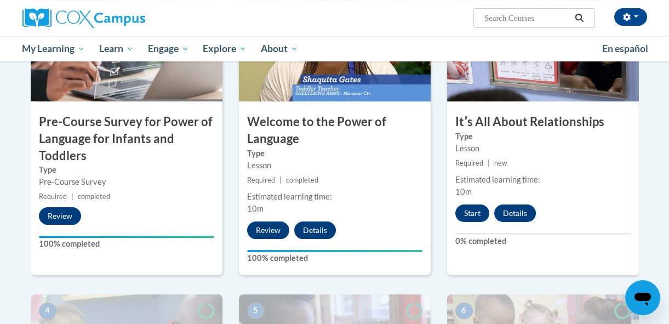
scroll to position [348, 0]
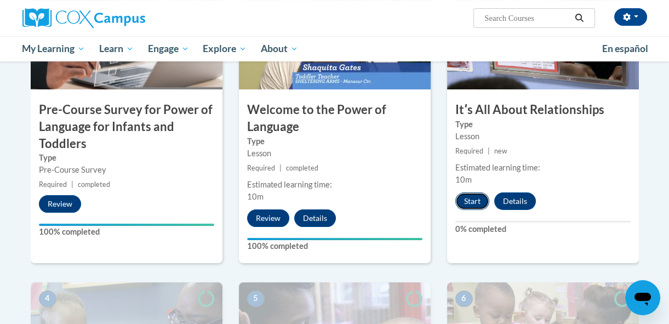
click at [466, 202] on button "Start" at bounding box center [472, 201] width 34 height 18
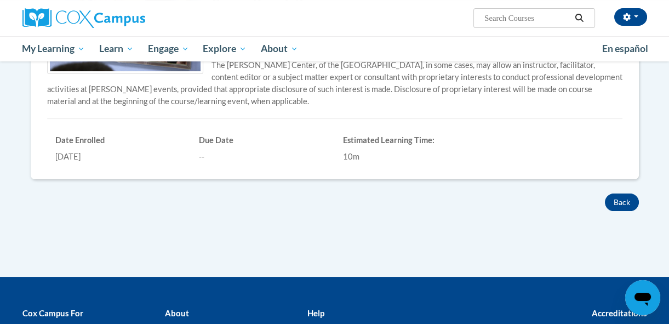
scroll to position [299, 0]
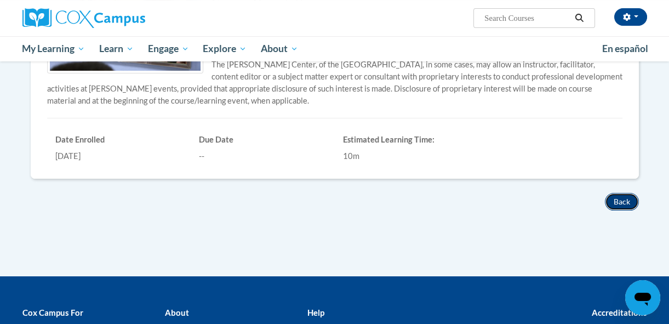
click at [619, 199] on button "Back" at bounding box center [622, 202] width 34 height 18
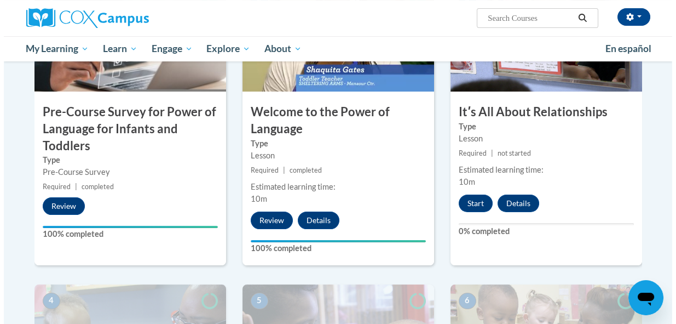
scroll to position [348, 0]
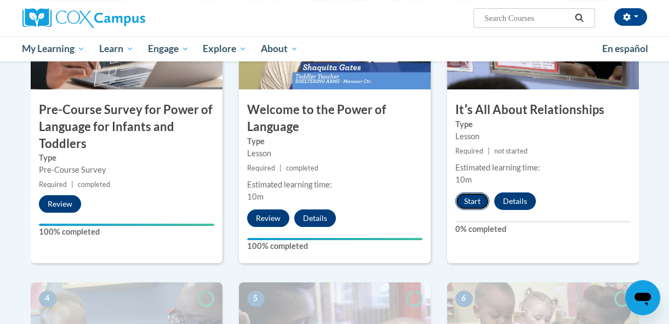
click at [468, 198] on button "Start" at bounding box center [472, 201] width 34 height 18
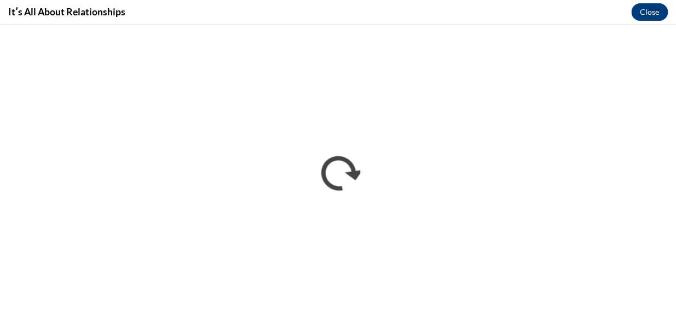
scroll to position [0, 0]
